Goal: Task Accomplishment & Management: Use online tool/utility

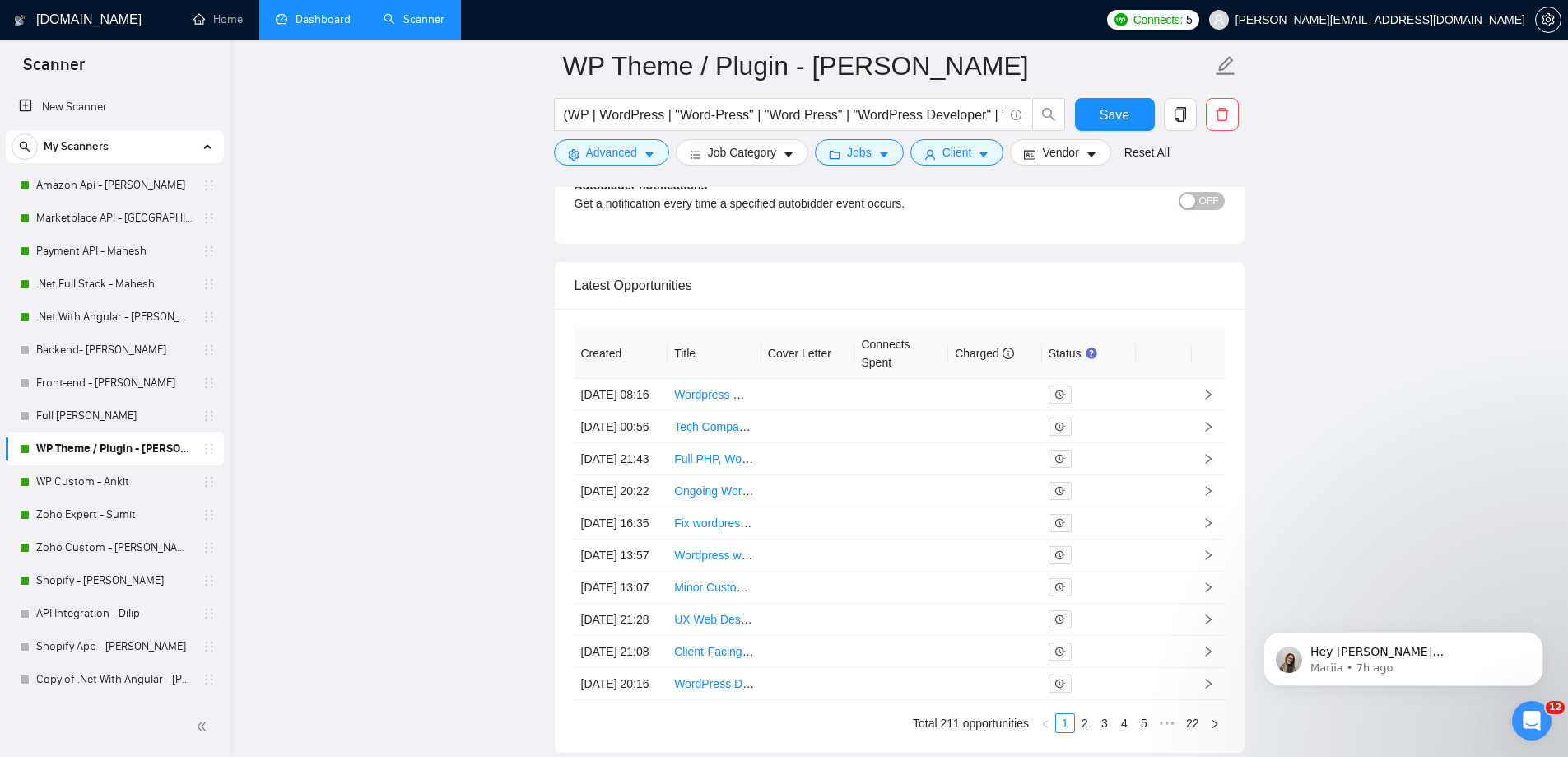
click at [324, 20] on link "Dashboard" at bounding box center [313, 18] width 75 height 14
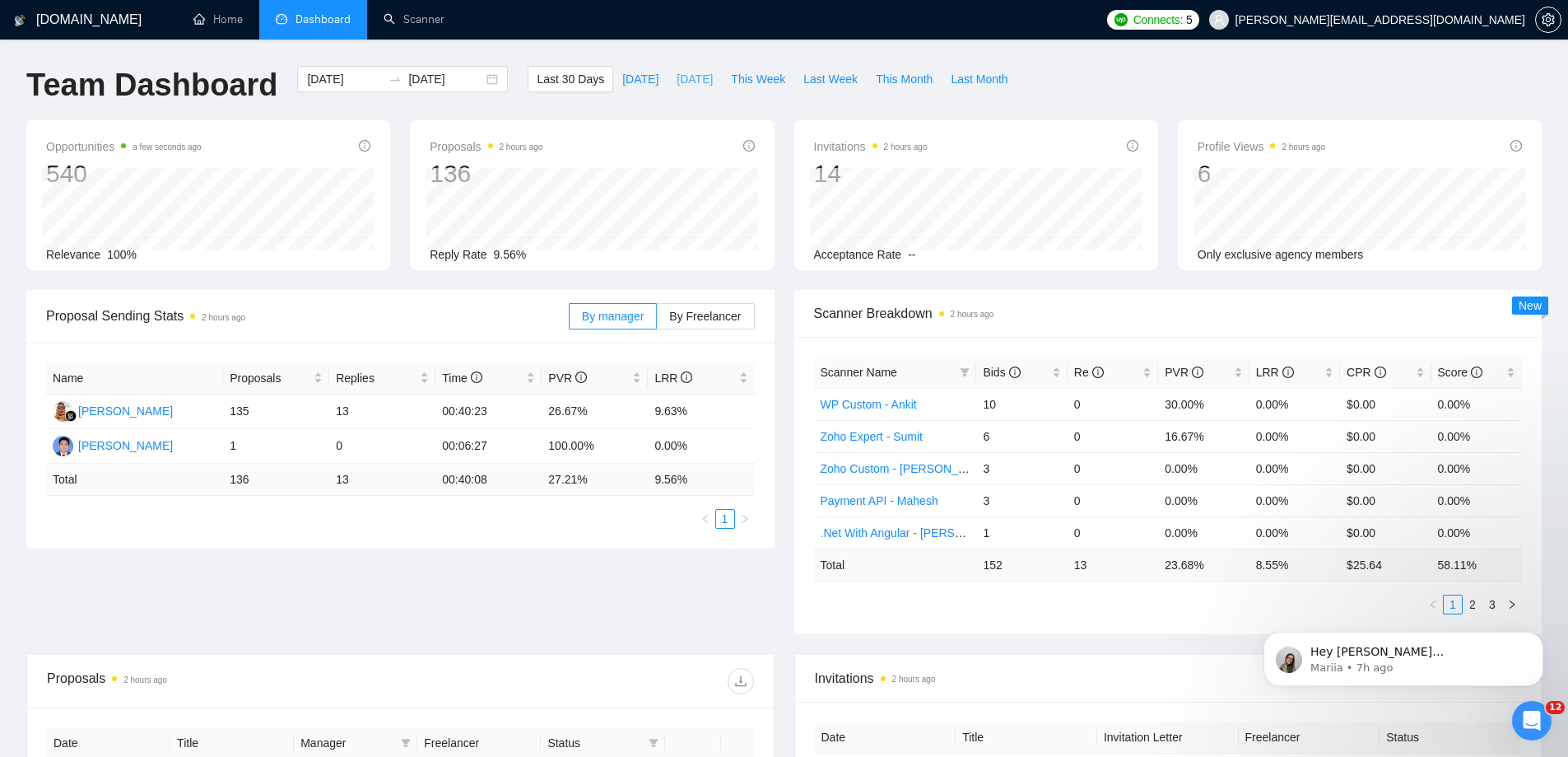
click at [697, 69] on button "[DATE]" at bounding box center [694, 79] width 54 height 27
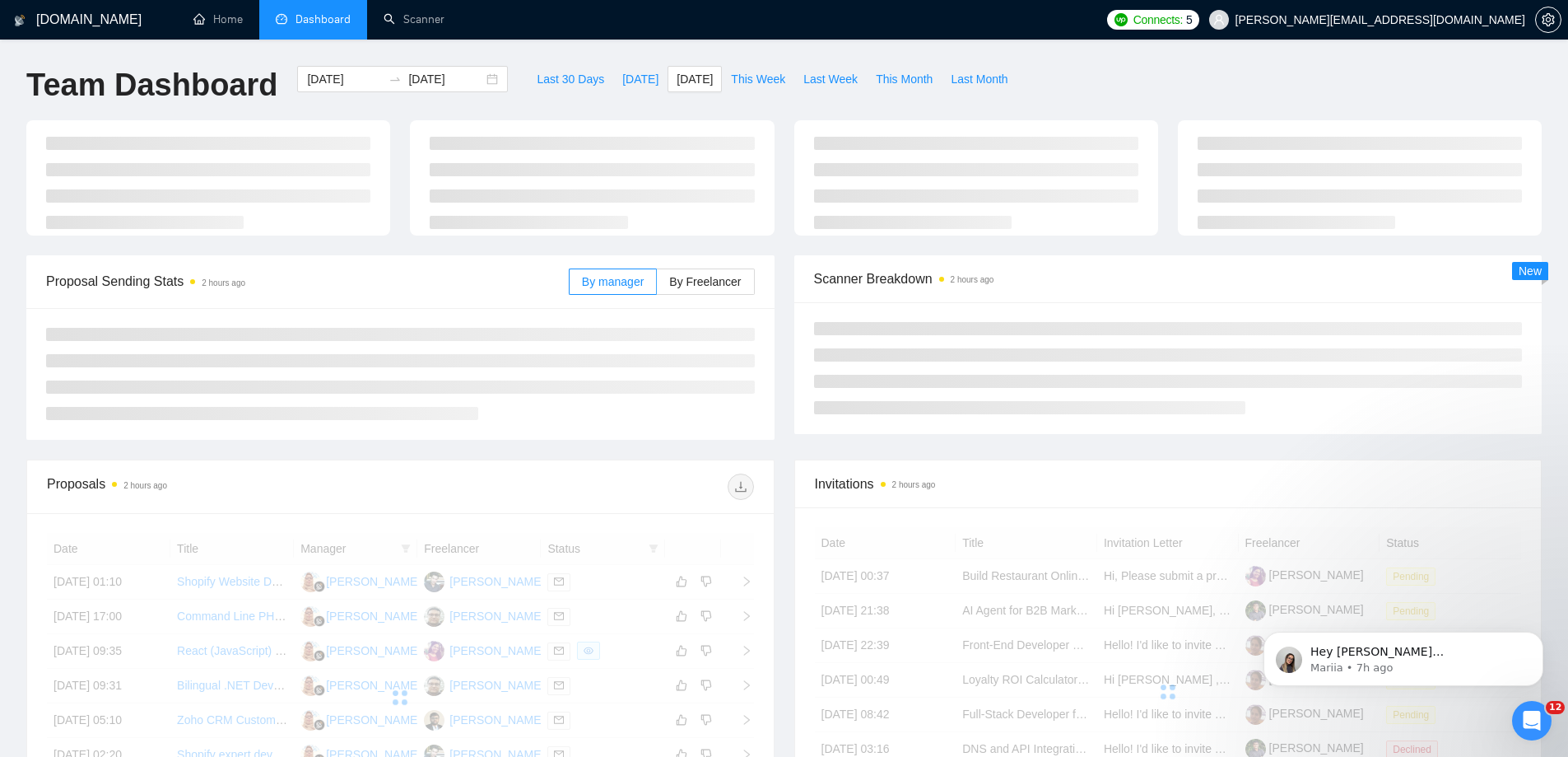
type input "[DATE]"
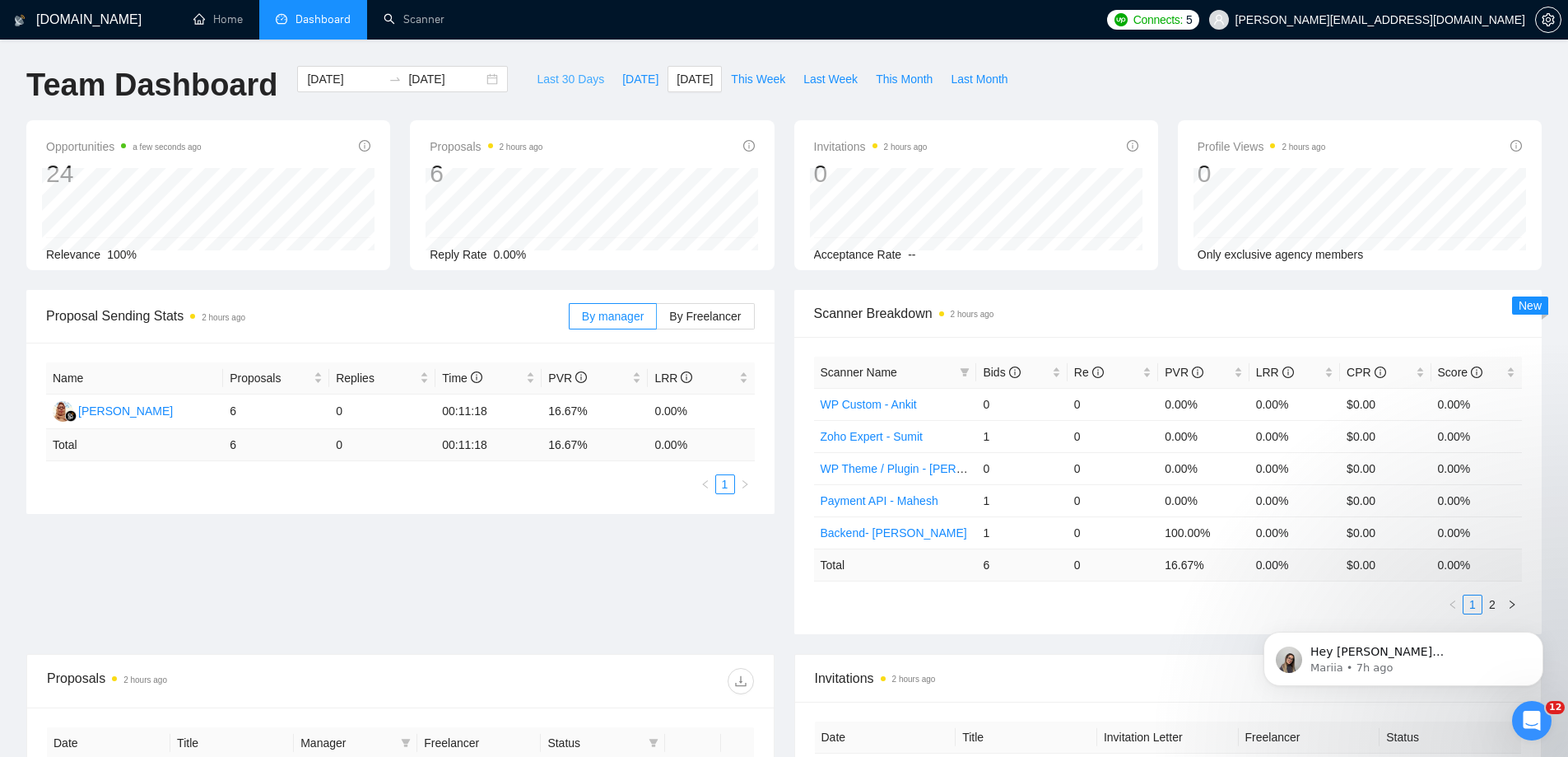
click at [539, 82] on span "Last 30 Days" at bounding box center [571, 79] width 68 height 18
type input "[DATE]"
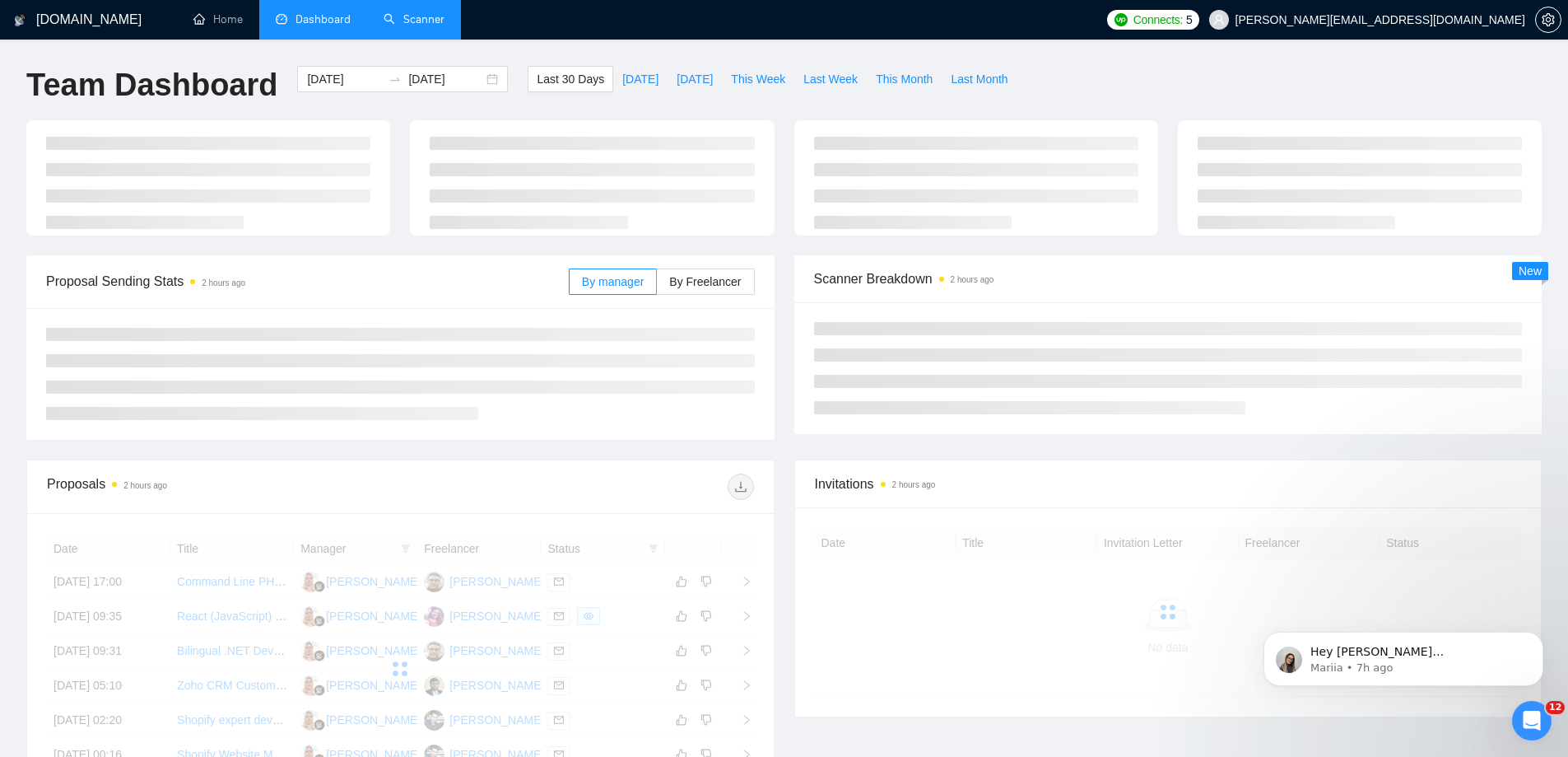
click at [434, 15] on link "Scanner" at bounding box center [414, 18] width 61 height 14
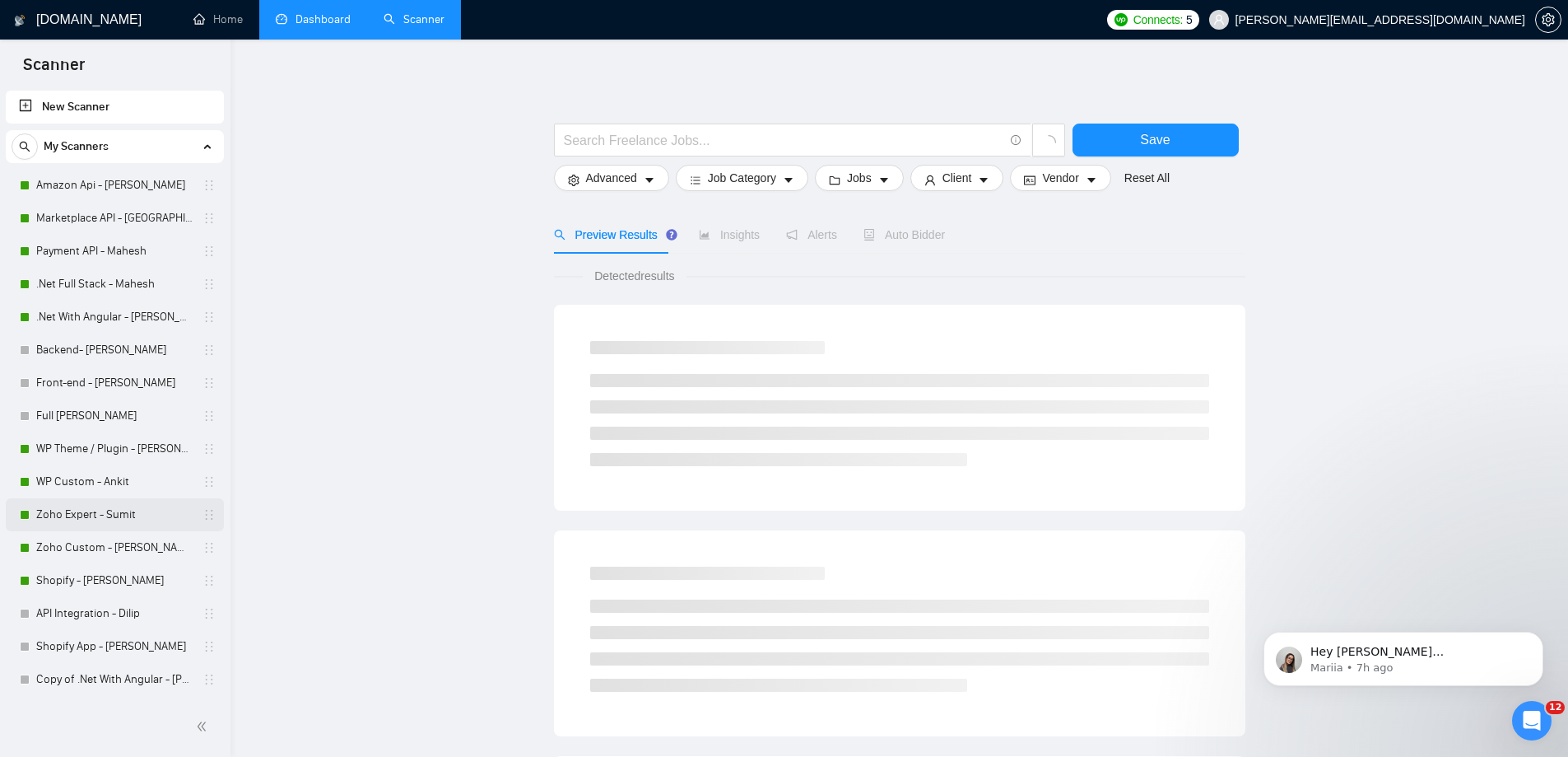
click at [111, 514] on link "Zoho Expert - Sumit" at bounding box center [114, 515] width 157 height 33
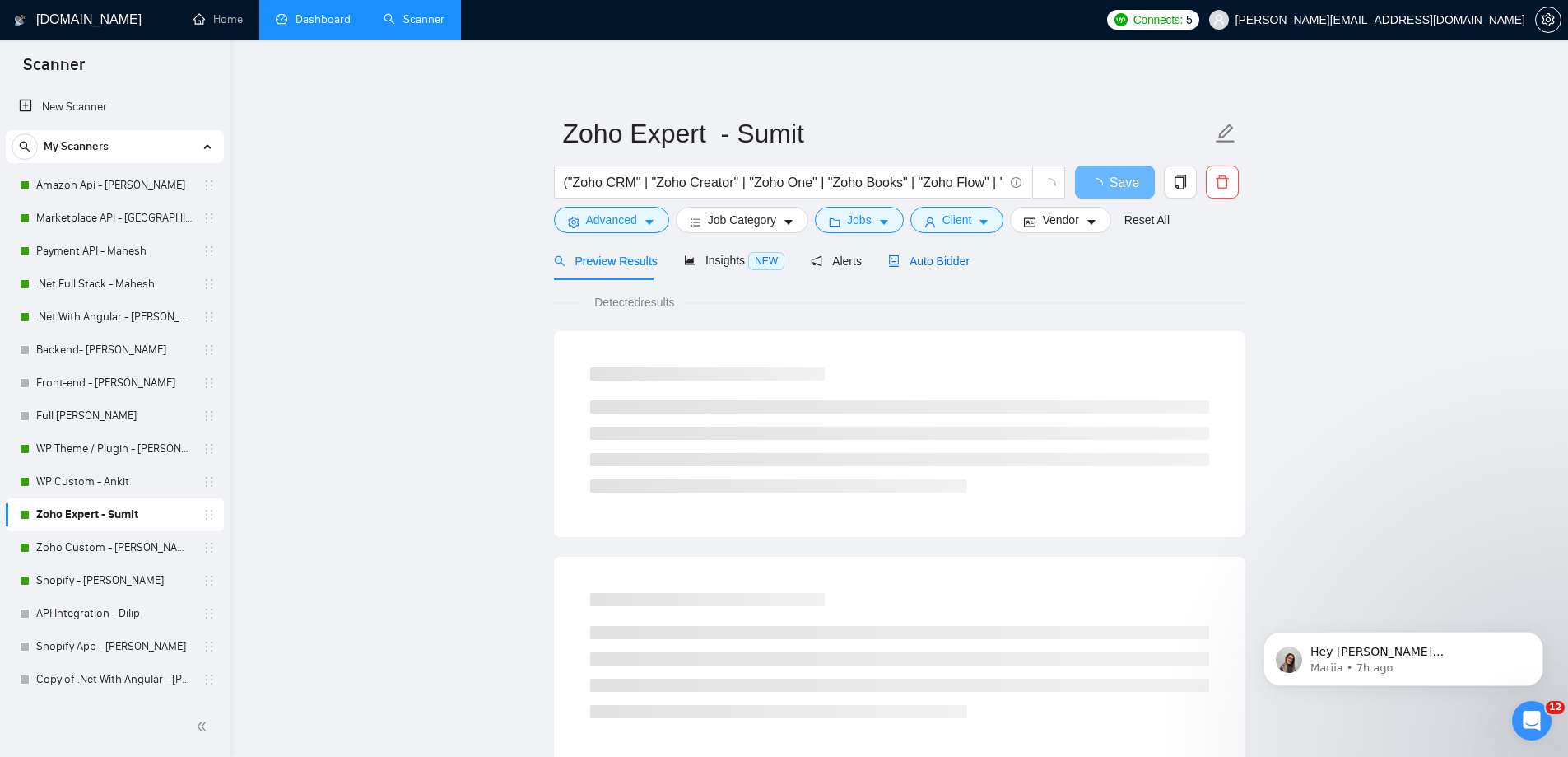
click at [945, 258] on span "Auto Bidder" at bounding box center [929, 261] width 82 height 13
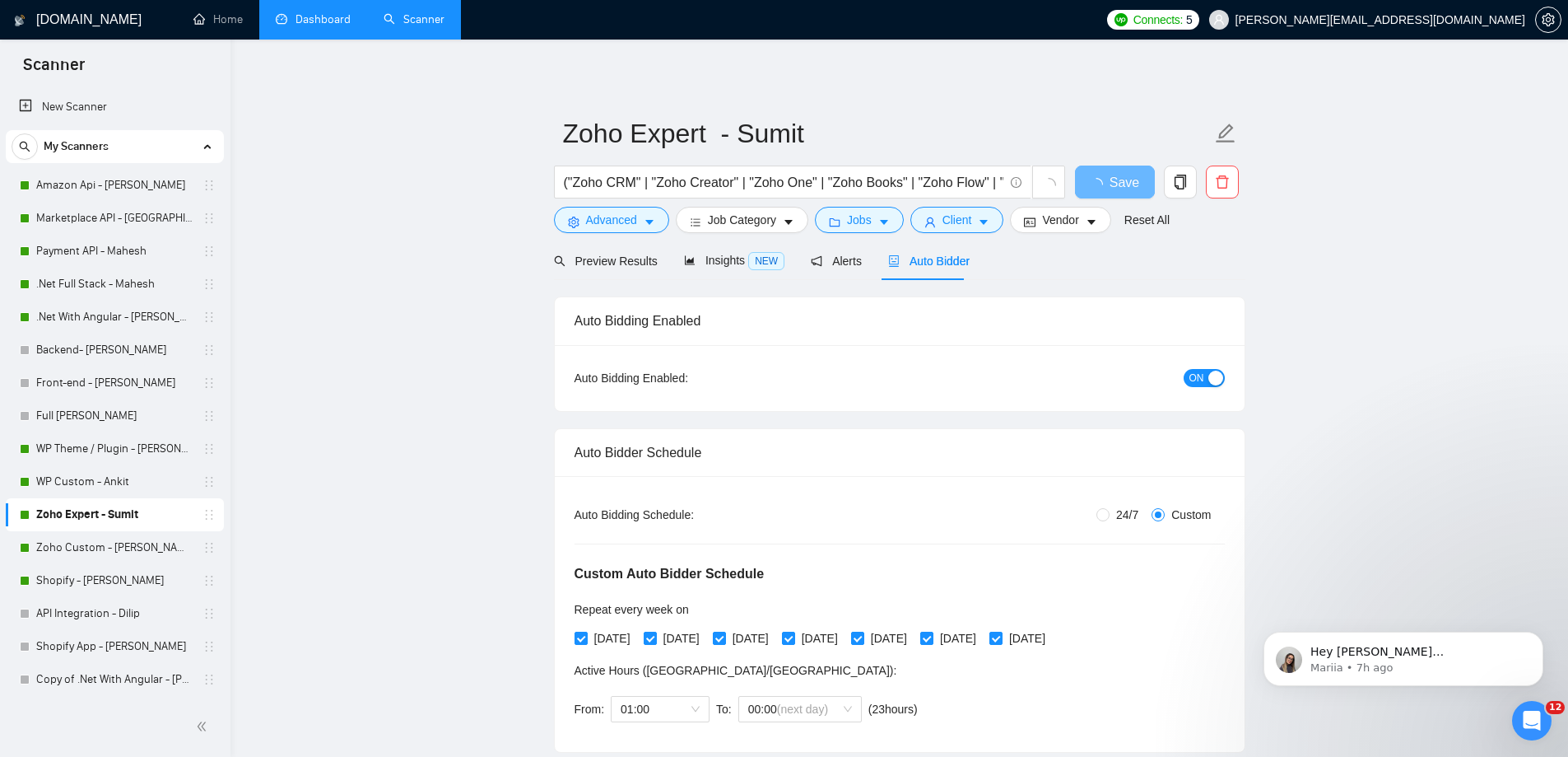
radio input "false"
radio input "true"
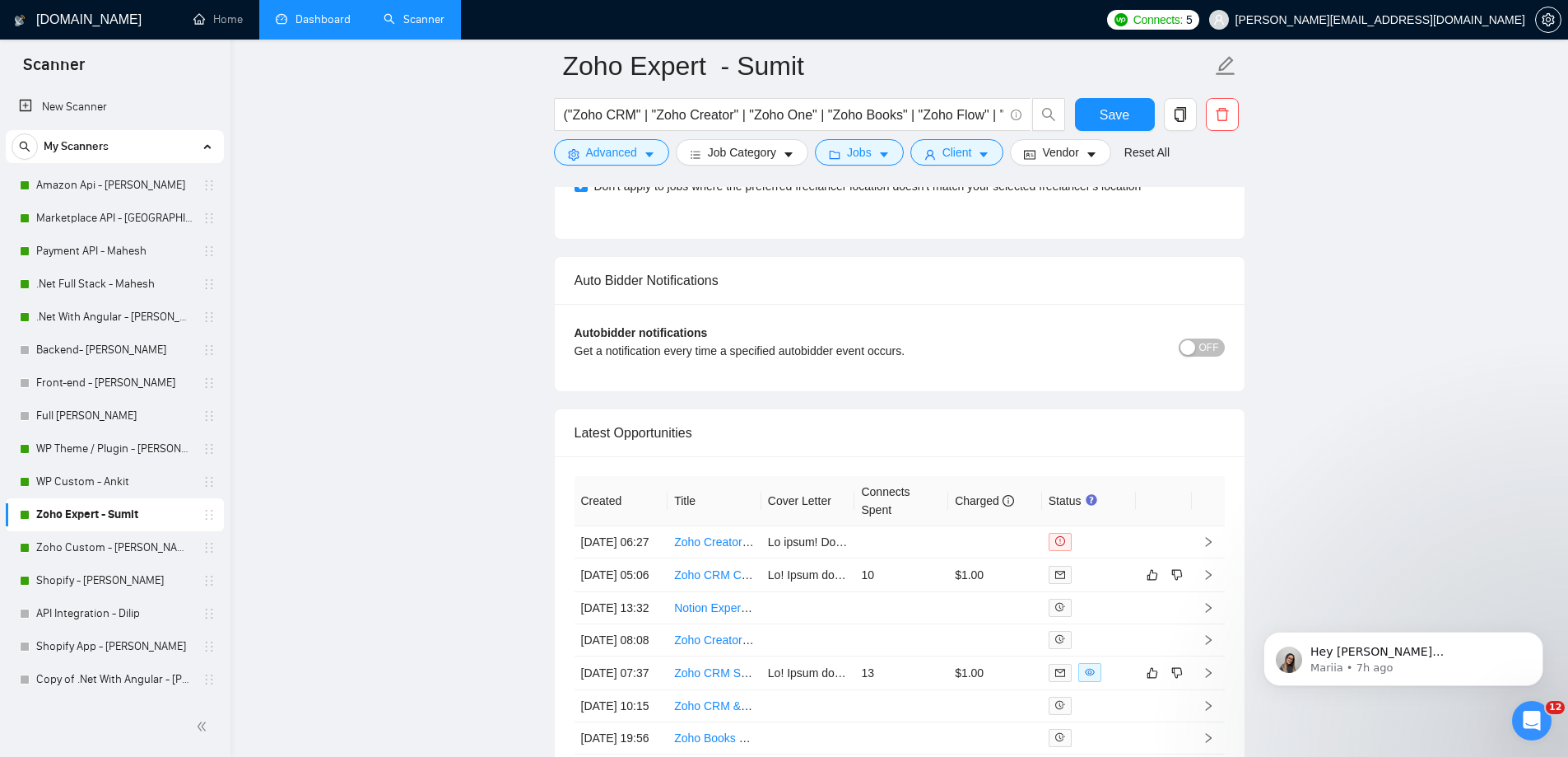
scroll to position [4036, 0]
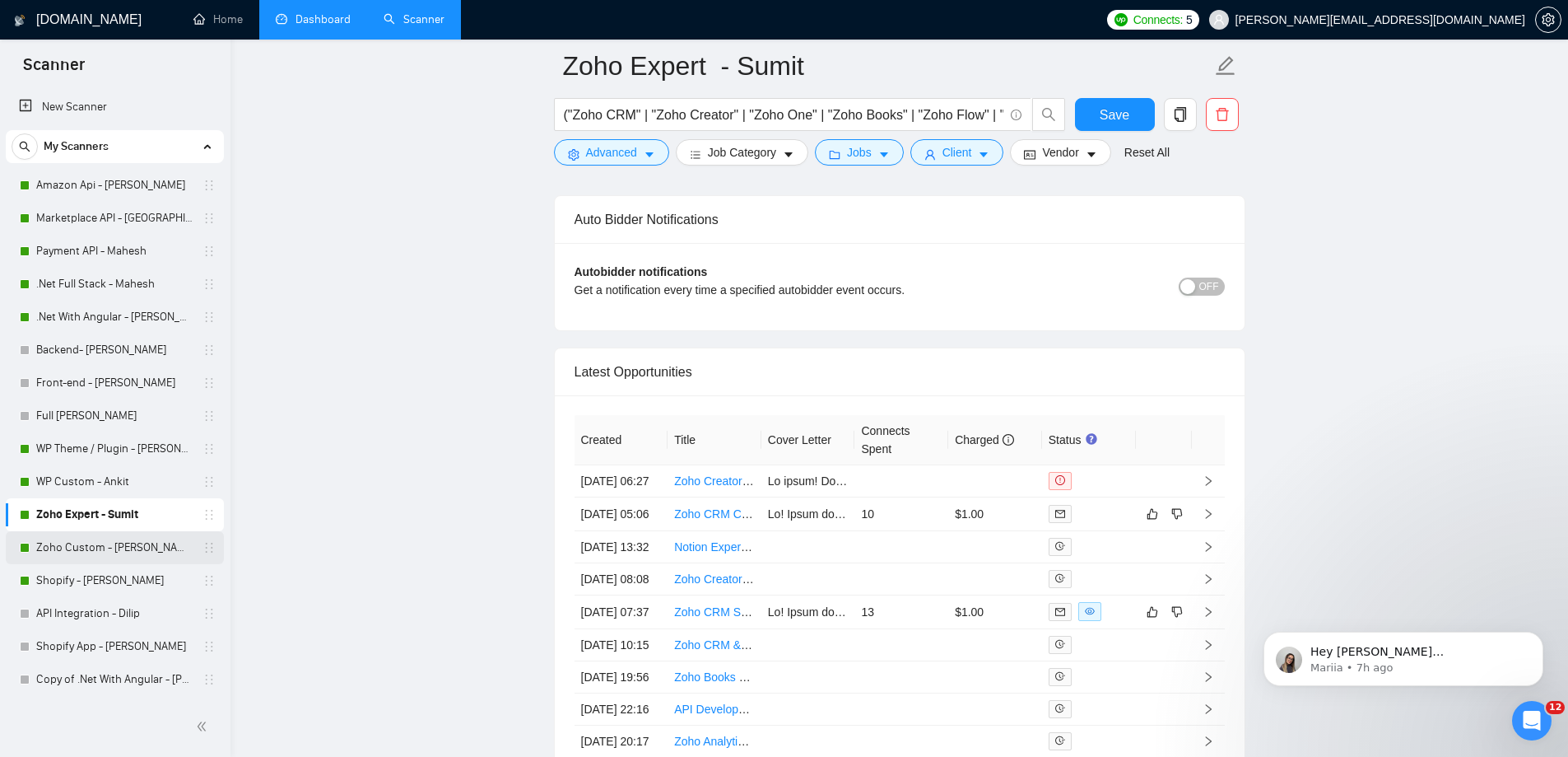
click at [106, 549] on link "Zoho Custom - [PERSON_NAME]" at bounding box center [114, 548] width 157 height 33
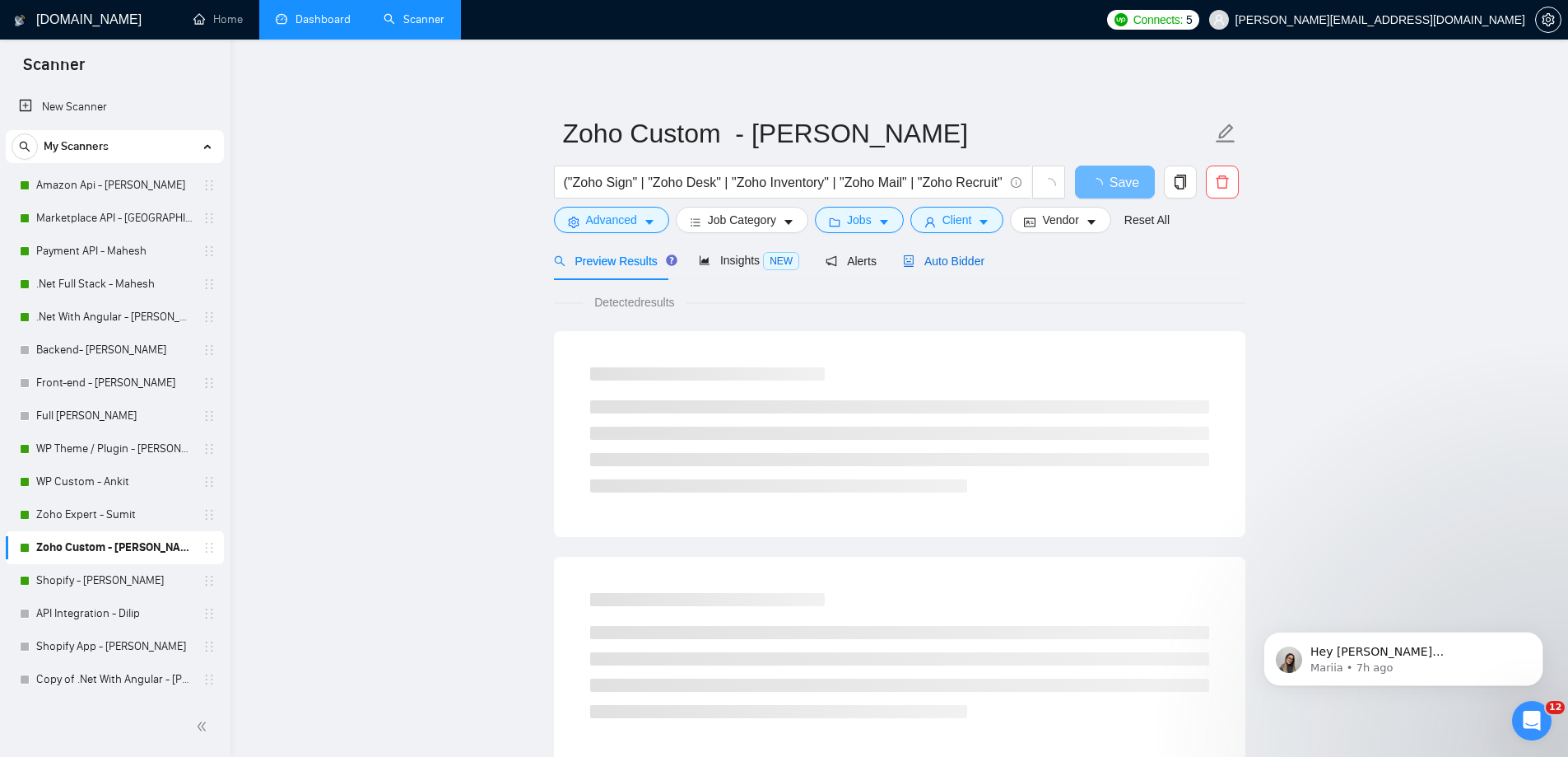
click at [928, 258] on span "Auto Bidder" at bounding box center [943, 261] width 82 height 13
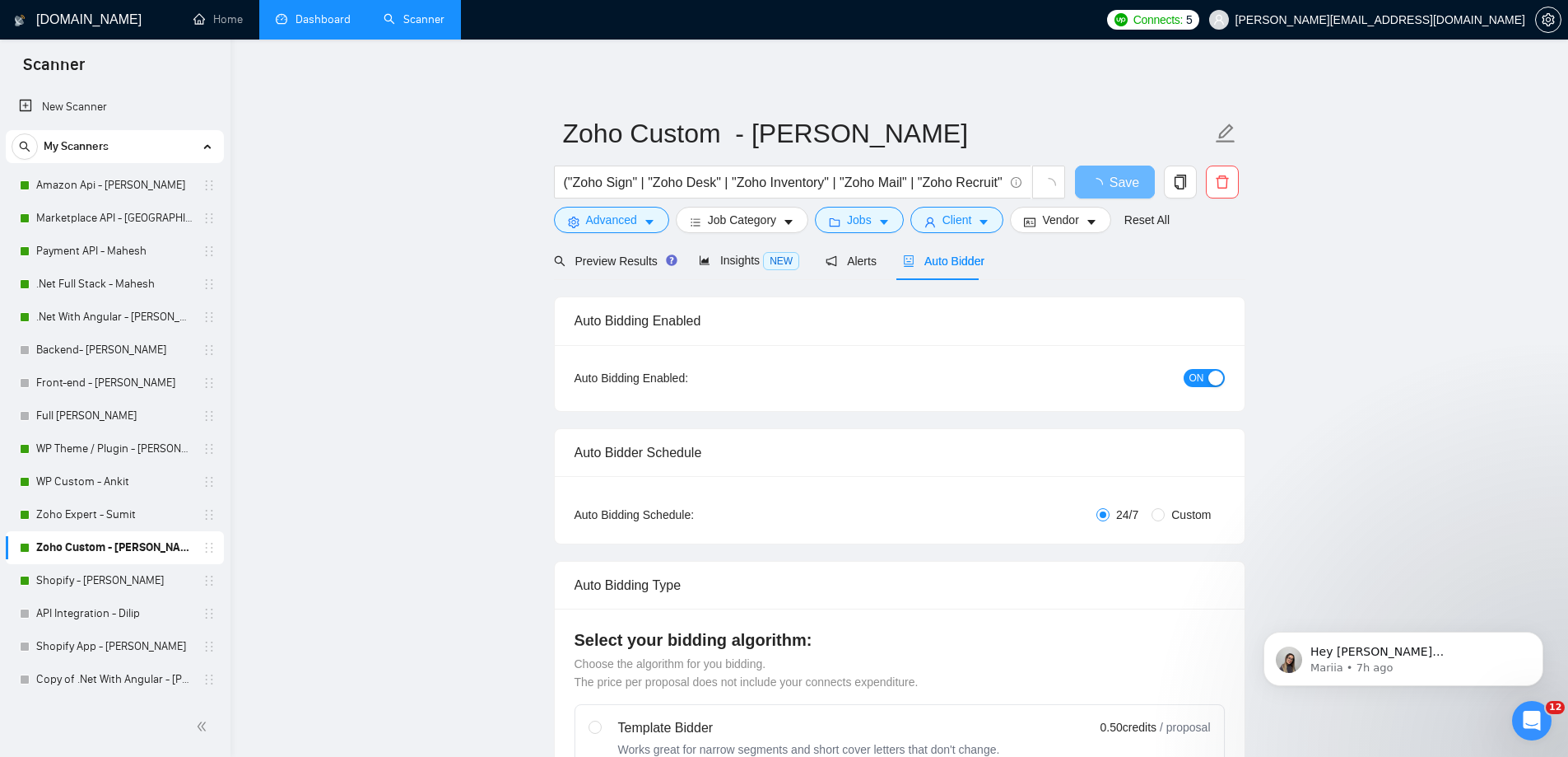
radio input "false"
radio input "true"
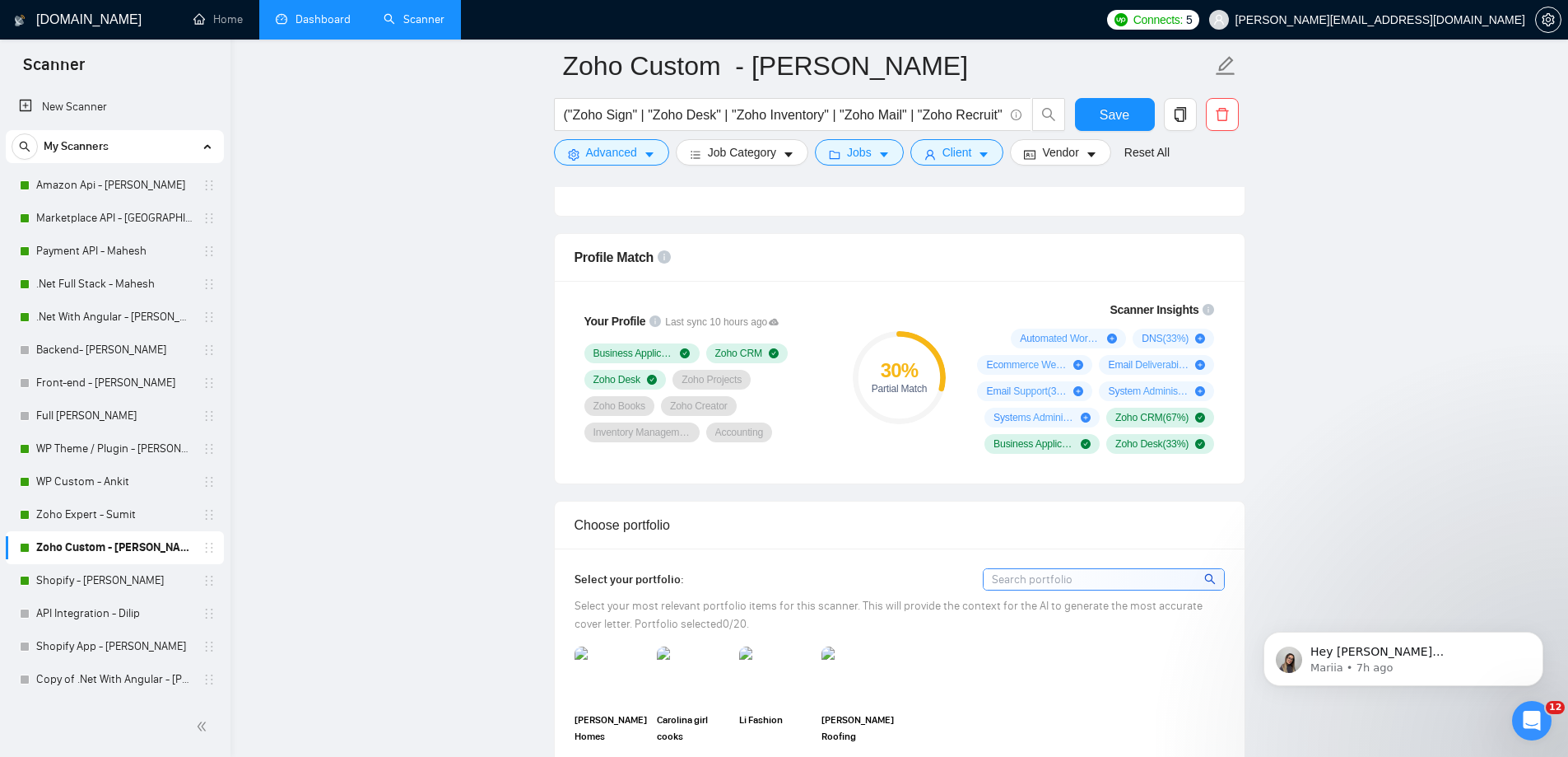
scroll to position [1235, 0]
